Goal: Task Accomplishment & Management: Manage account settings

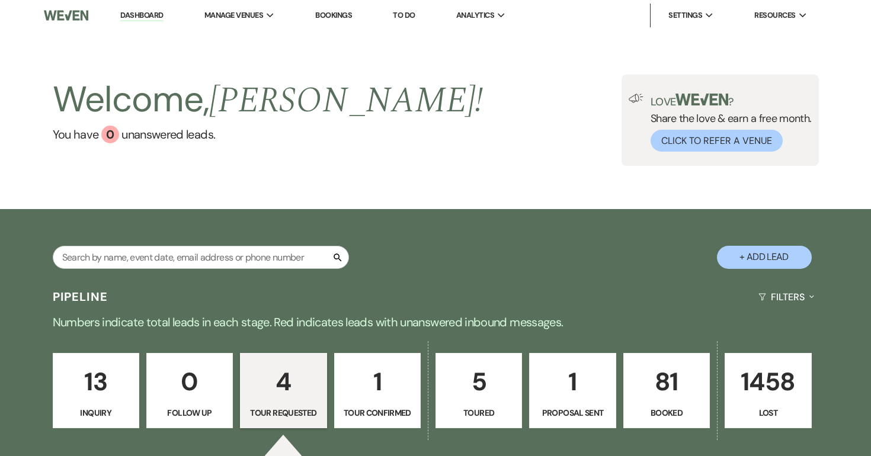
select select "2"
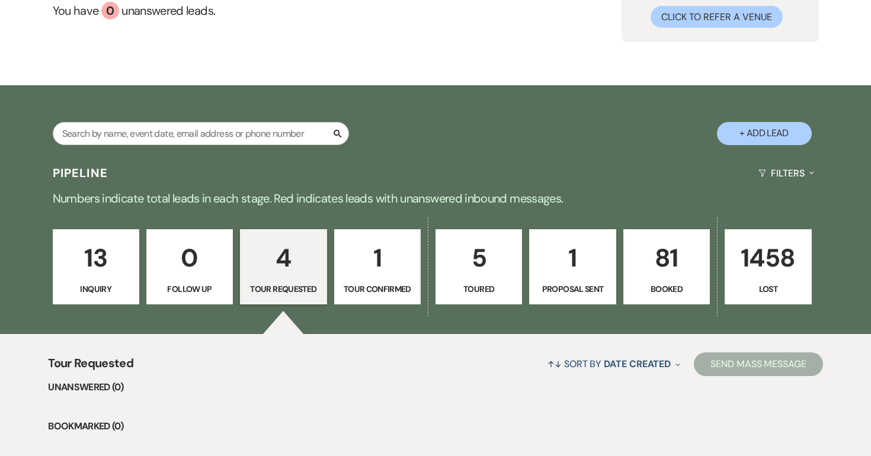
click at [656, 257] on p "81" at bounding box center [666, 258] width 71 height 40
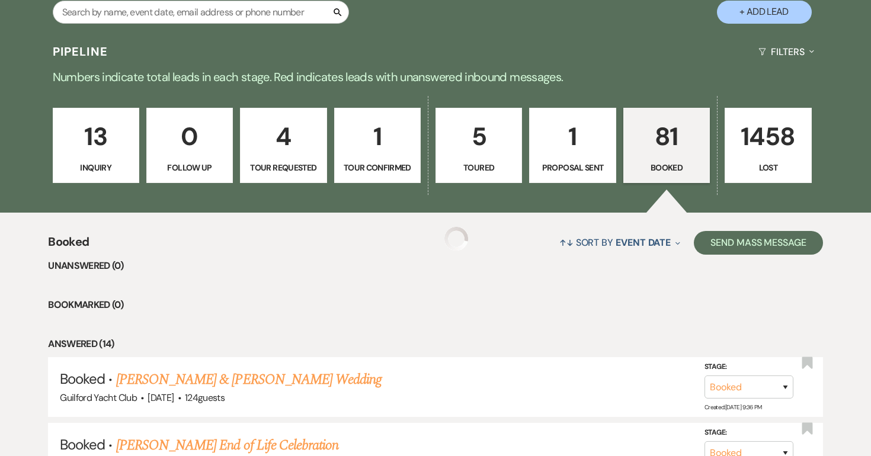
scroll to position [246, 0]
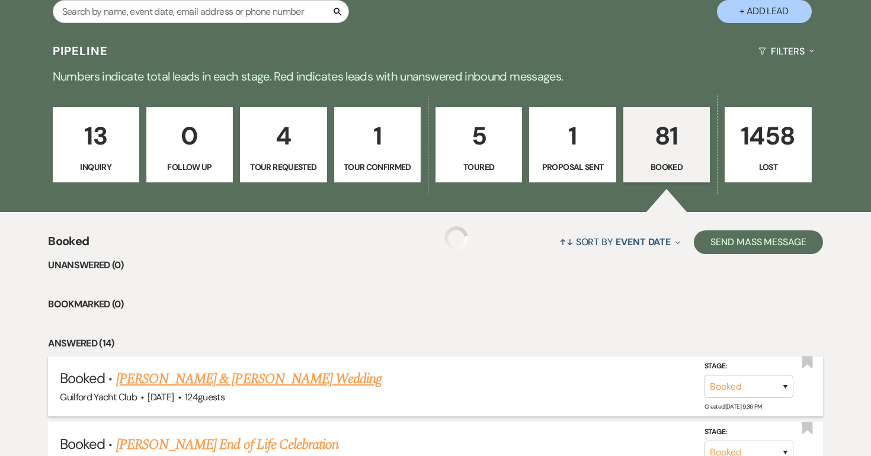
click at [319, 379] on link "[PERSON_NAME] & [PERSON_NAME] Wedding" at bounding box center [249, 379] width 266 height 21
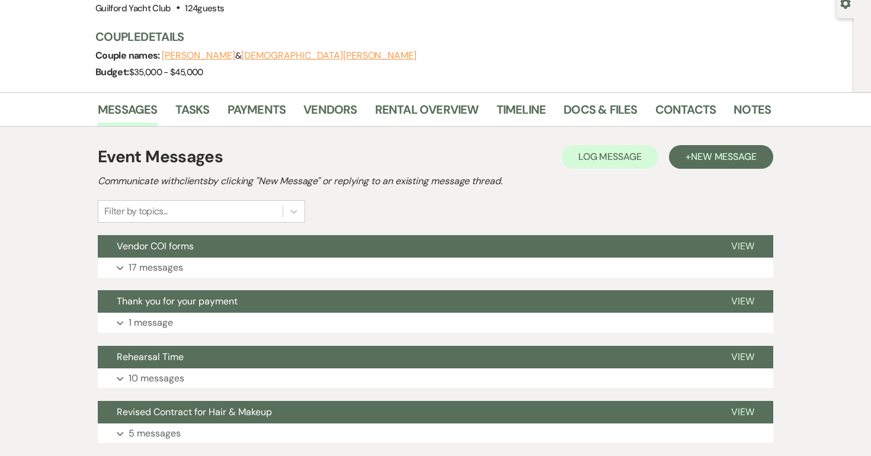
scroll to position [127, 0]
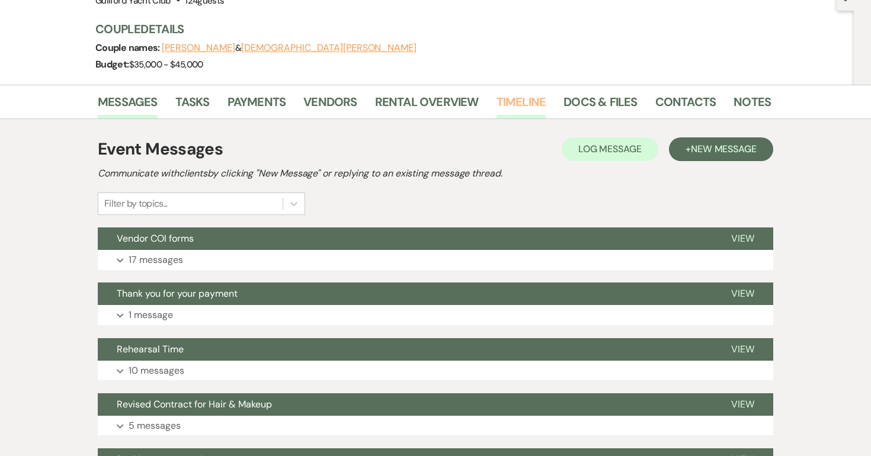
click at [516, 96] on link "Timeline" at bounding box center [522, 105] width 50 height 26
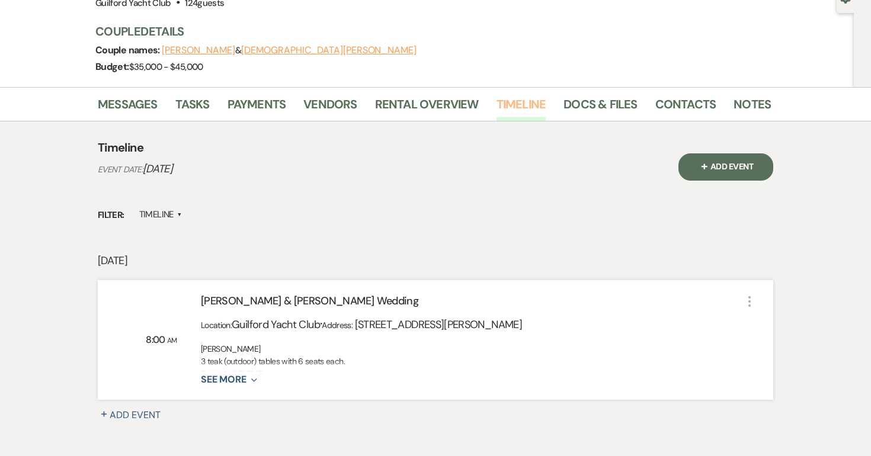
scroll to position [126, 0]
click at [247, 382] on icon "Expand" at bounding box center [252, 379] width 11 height 9
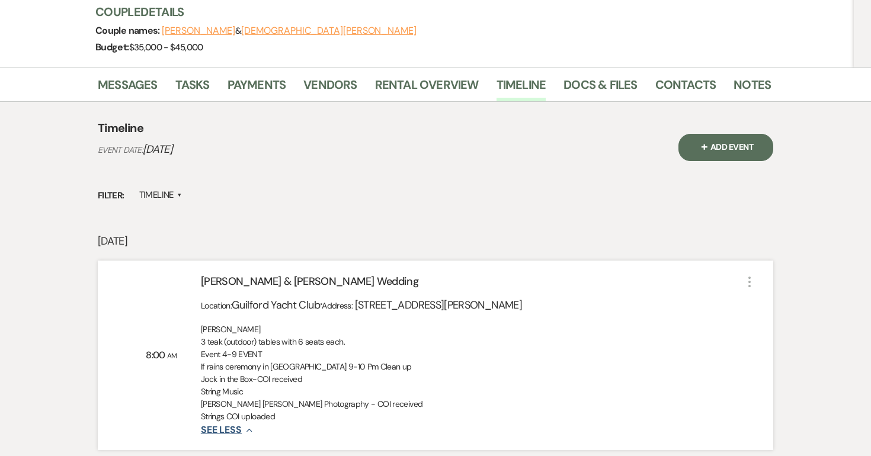
scroll to position [146, 0]
